Goal: Task Accomplishment & Management: Use online tool/utility

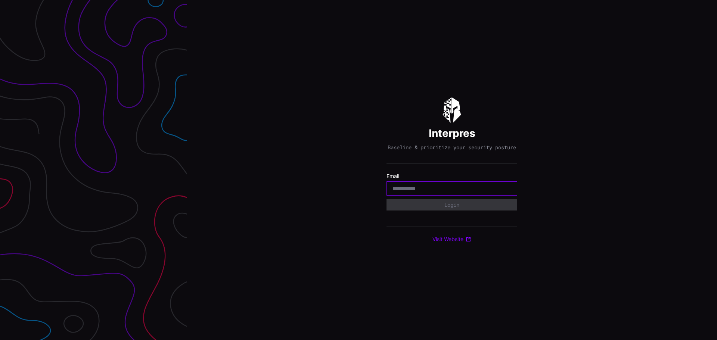
click at [447, 192] on input "email" at bounding box center [451, 188] width 119 height 7
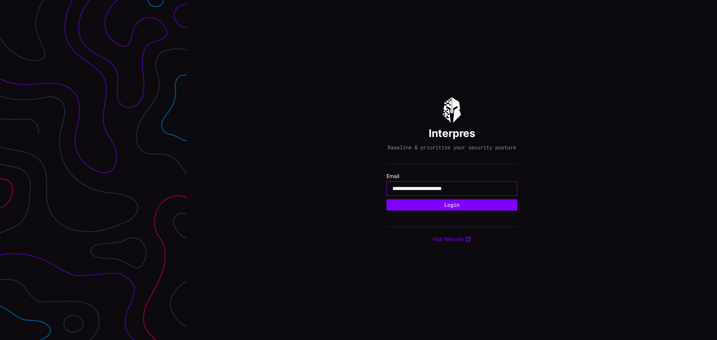
type input "**********"
click at [386, 199] on button "Login" at bounding box center [451, 204] width 131 height 11
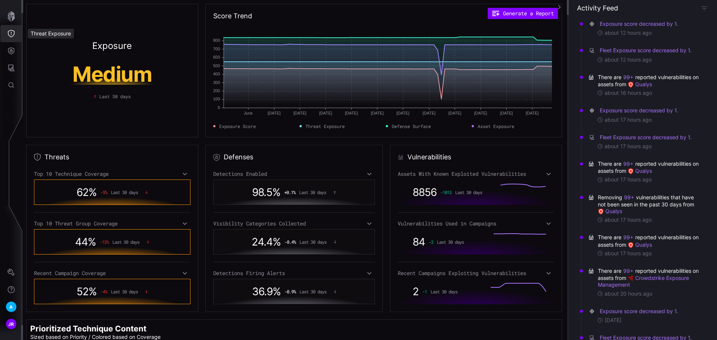
click at [10, 35] on icon "Threat Exposure" at bounding box center [10, 33] width 7 height 7
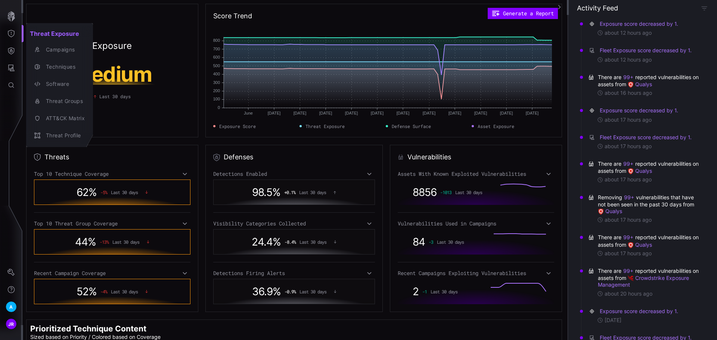
click at [10, 68] on div at bounding box center [358, 170] width 717 height 340
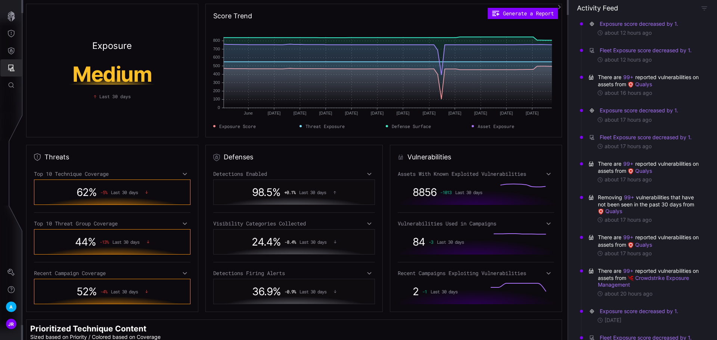
click at [11, 68] on icon "Attack Surface" at bounding box center [10, 67] width 7 height 7
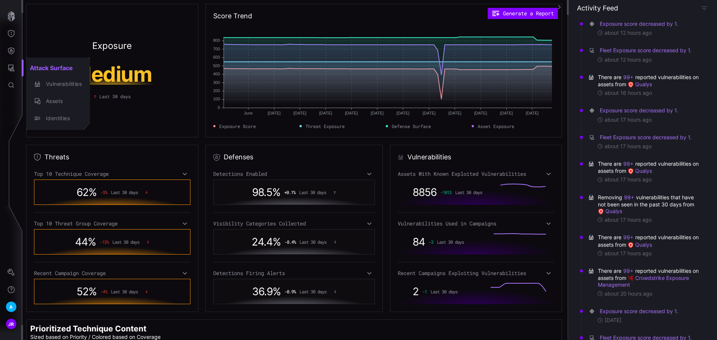
click at [11, 49] on div at bounding box center [358, 170] width 717 height 340
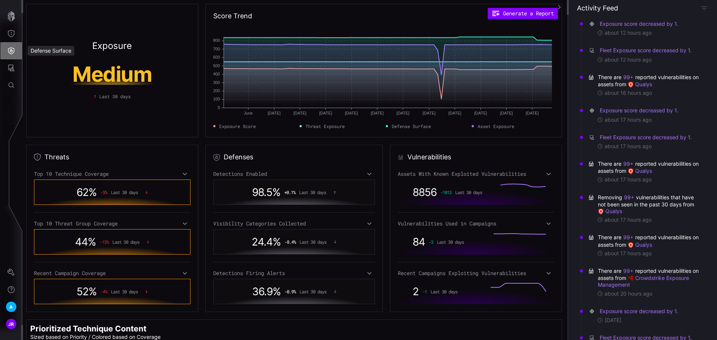
click at [11, 49] on icon "Defense Surface" at bounding box center [10, 50] width 7 height 7
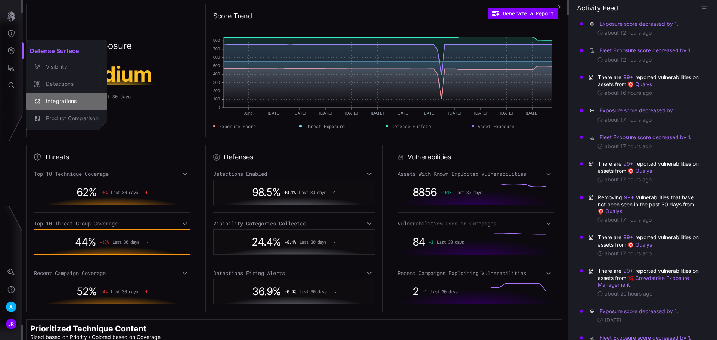
click at [76, 102] on div "Integrations" at bounding box center [70, 101] width 56 height 9
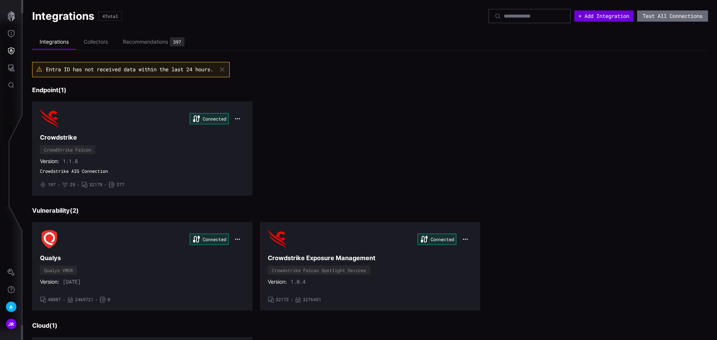
click at [579, 17] on button "+ Add Integration" at bounding box center [603, 15] width 59 height 11
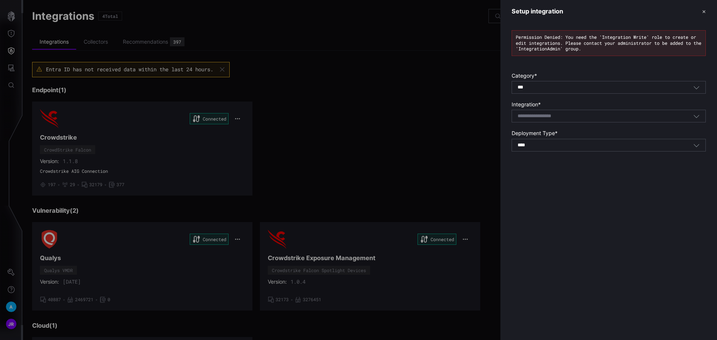
click at [590, 85] on div "*** All" at bounding box center [604, 87] width 175 height 7
click at [594, 68] on div "Permission Denied: You need the 'Integration Write' role to create or edit inte…" at bounding box center [608, 93] width 216 height 140
click at [382, 98] on div at bounding box center [358, 170] width 717 height 340
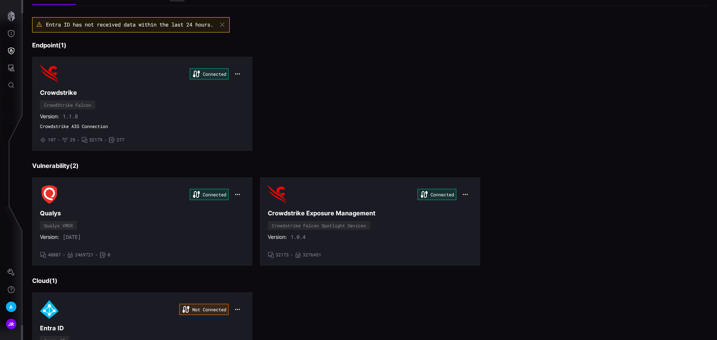
scroll to position [105, 0]
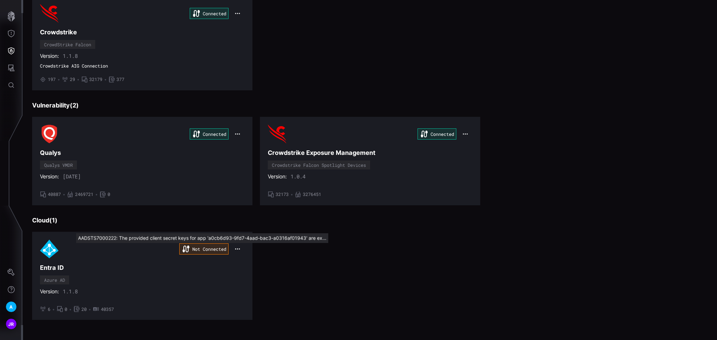
click at [161, 282] on div "Not Connected Entra ID Azure AD Version: 1.1.8 • 6 • 0 • 20 • 40357" at bounding box center [142, 276] width 205 height 72
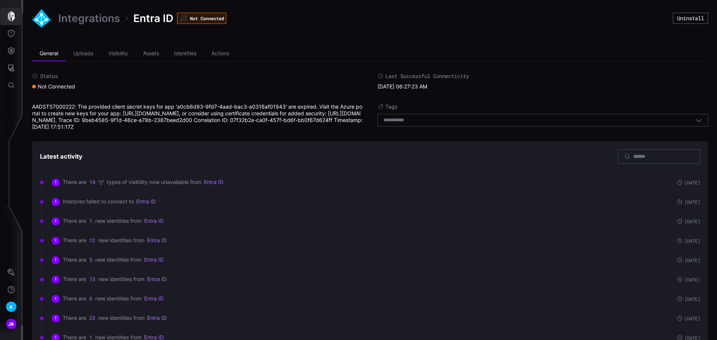
click at [0, 21] on button "button" at bounding box center [11, 16] width 22 height 17
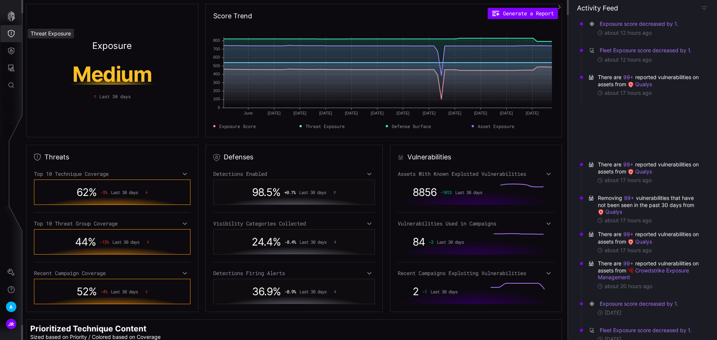
click at [9, 35] on icon "Threat Exposure" at bounding box center [10, 33] width 7 height 7
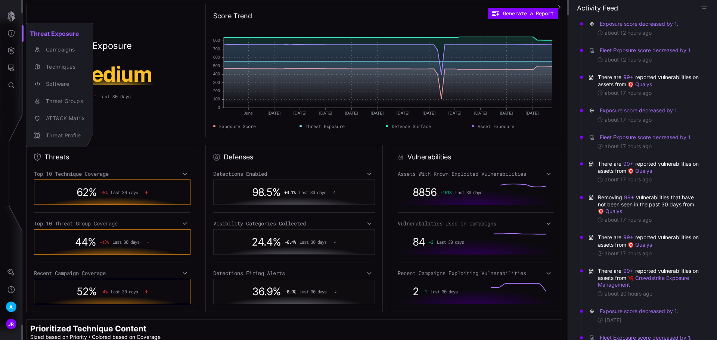
click at [11, 48] on div at bounding box center [358, 170] width 717 height 340
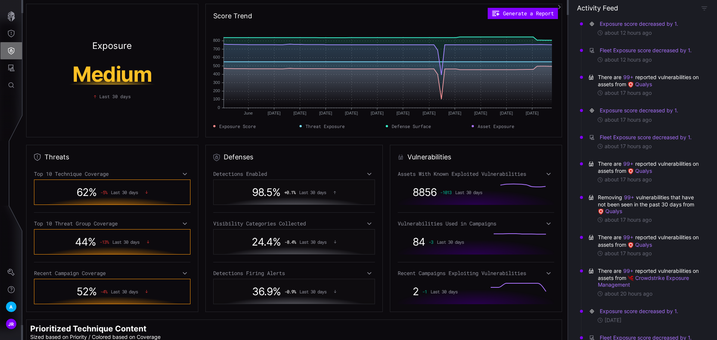
click at [9, 54] on icon "Defense Surface" at bounding box center [10, 50] width 7 height 7
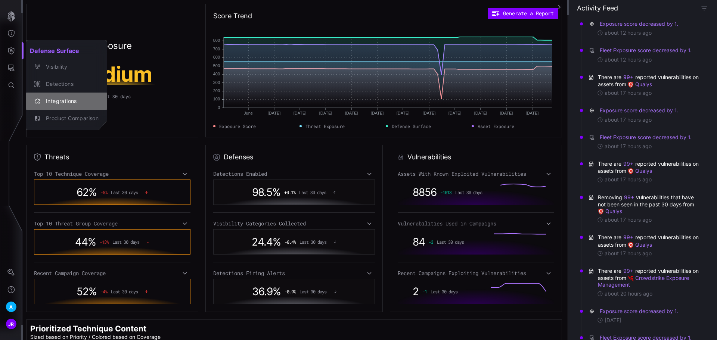
click at [77, 103] on div "Integrations" at bounding box center [70, 101] width 56 height 9
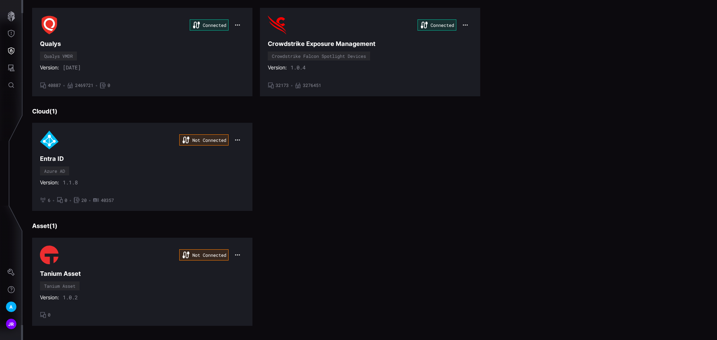
scroll to position [220, 0]
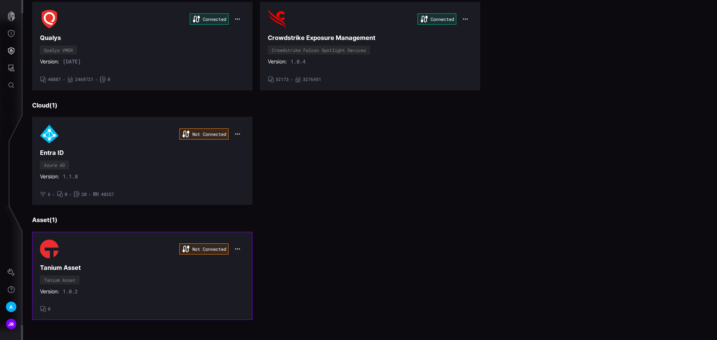
click at [138, 278] on div "Not Connected Tanium Asset Tanium Asset Version: 1.0.2 • 0" at bounding box center [142, 276] width 205 height 72
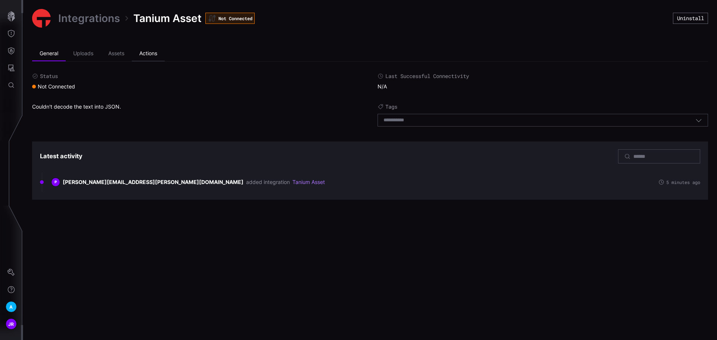
click at [153, 54] on li "Actions" at bounding box center [148, 53] width 33 height 15
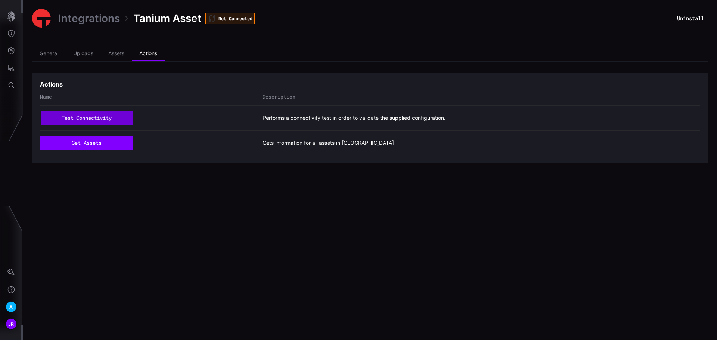
click at [104, 115] on button "test connectivity" at bounding box center [87, 118] width 92 height 14
click at [113, 141] on button "get assets" at bounding box center [86, 143] width 93 height 14
click at [111, 114] on button "test connectivity" at bounding box center [86, 118] width 93 height 14
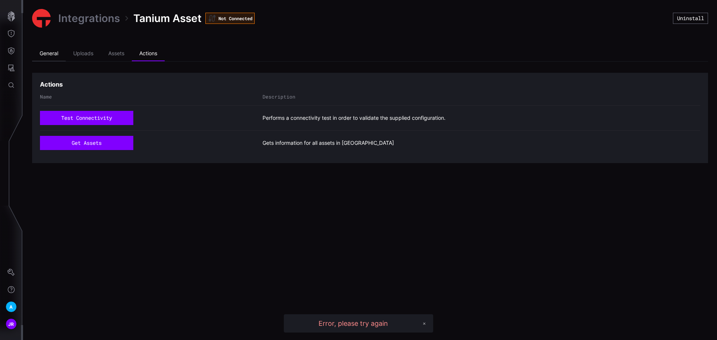
click at [58, 57] on li "General" at bounding box center [49, 53] width 34 height 15
